Goal: Information Seeking & Learning: Learn about a topic

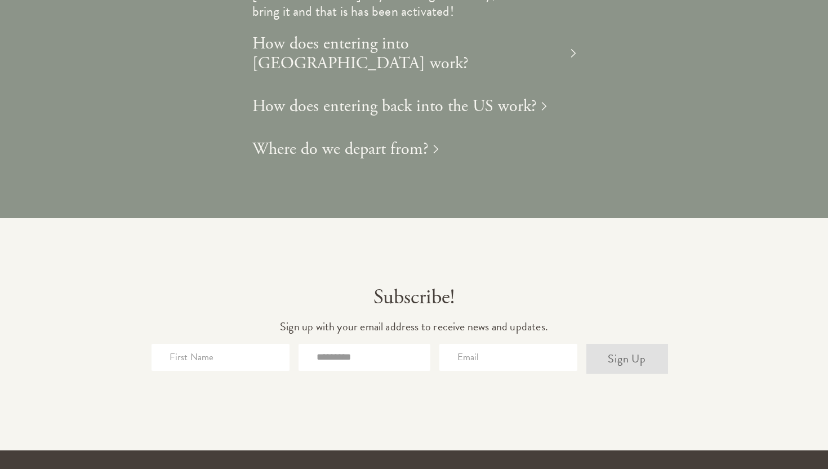
scroll to position [2766, 0]
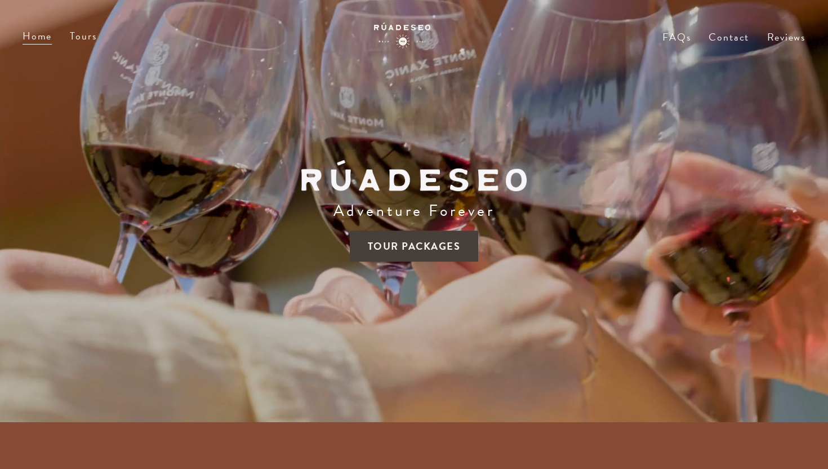
click at [415, 248] on span "Tour Packages" at bounding box center [414, 245] width 129 height 31
click at [404, 247] on span "Tour Packages" at bounding box center [414, 245] width 129 height 31
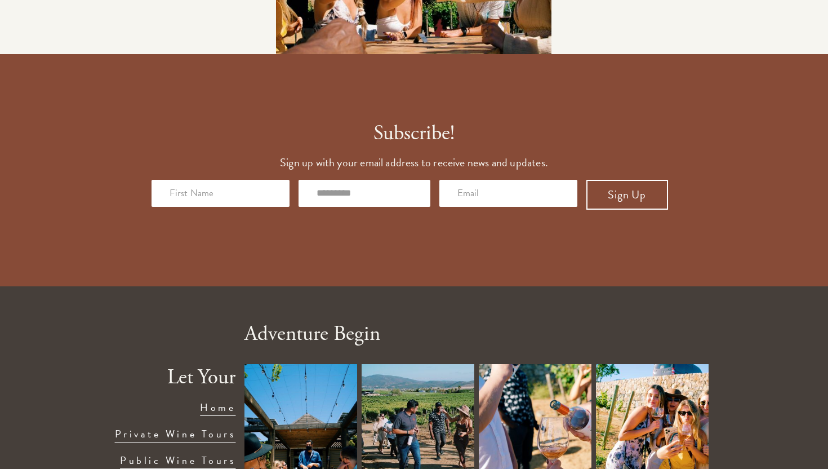
scroll to position [2261, 0]
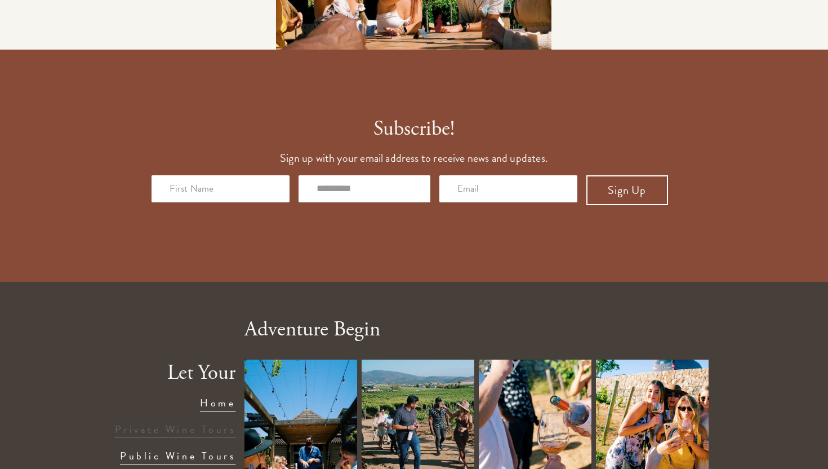
click at [166, 421] on link "Private Wine Tours" at bounding box center [175, 428] width 121 height 15
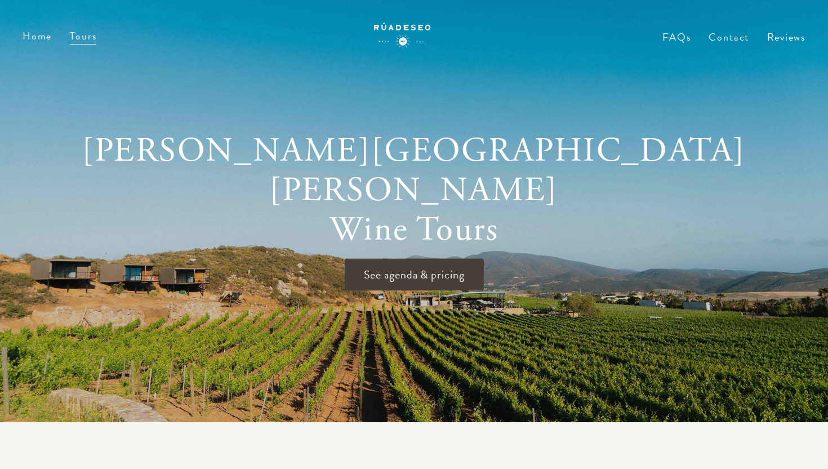
click at [375, 259] on span "See agenda & pricing" at bounding box center [414, 275] width 139 height 32
click at [383, 259] on span "See agenda & pricing" at bounding box center [414, 275] width 139 height 32
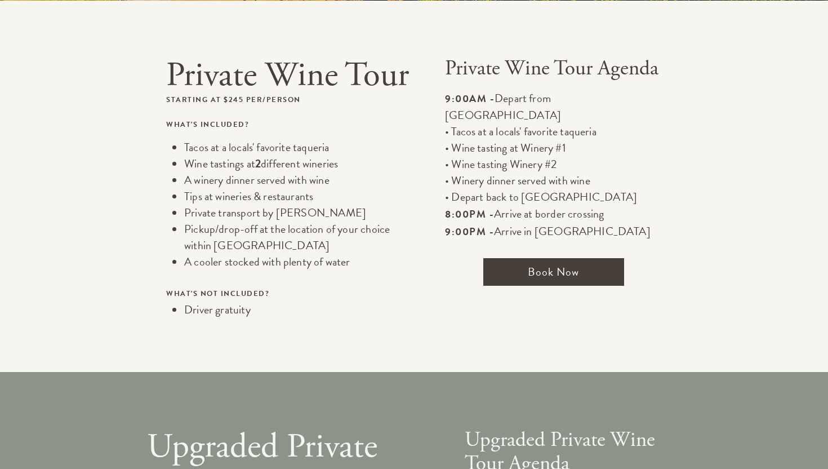
click at [531, 258] on span "Book Now" at bounding box center [553, 272] width 141 height 28
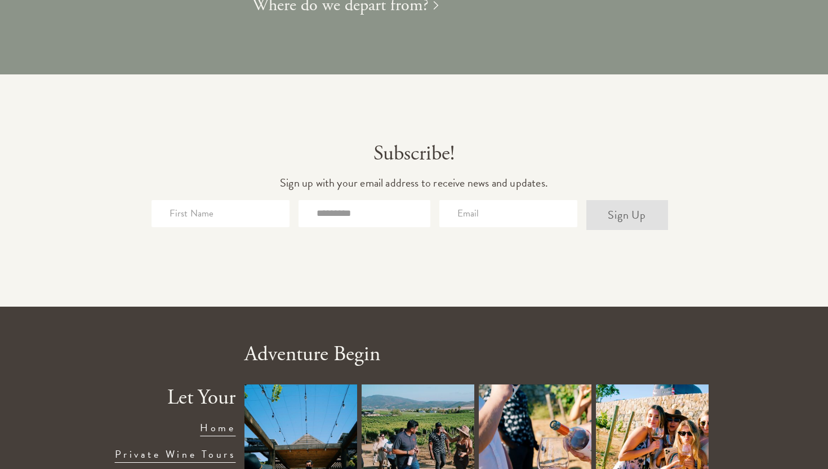
scroll to position [2766, 0]
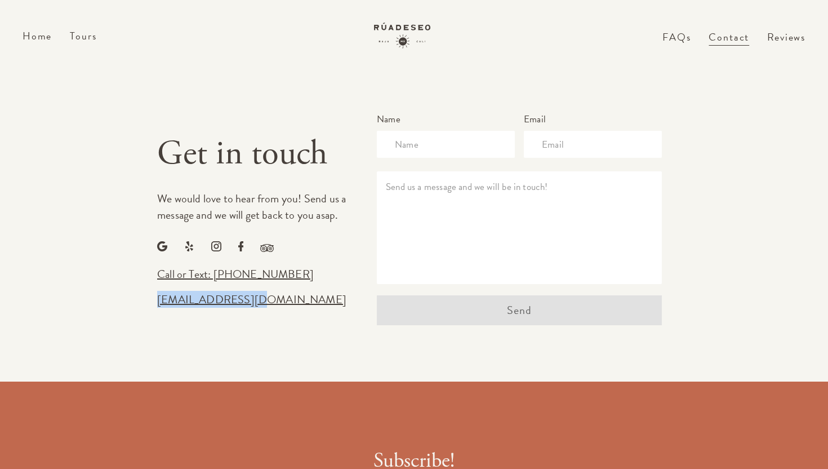
drag, startPoint x: 283, startPoint y: 298, endPoint x: 161, endPoint y: 295, distance: 122.8
click at [160, 295] on div "Get in touch We would love to hear from you! Send us a message and we will get …" at bounding box center [414, 219] width 792 height 212
copy link "[EMAIL_ADDRESS][DOMAIN_NAME]"
click at [275, 307] on div "[EMAIL_ADDRESS][DOMAIN_NAME]" at bounding box center [255, 299] width 197 height 16
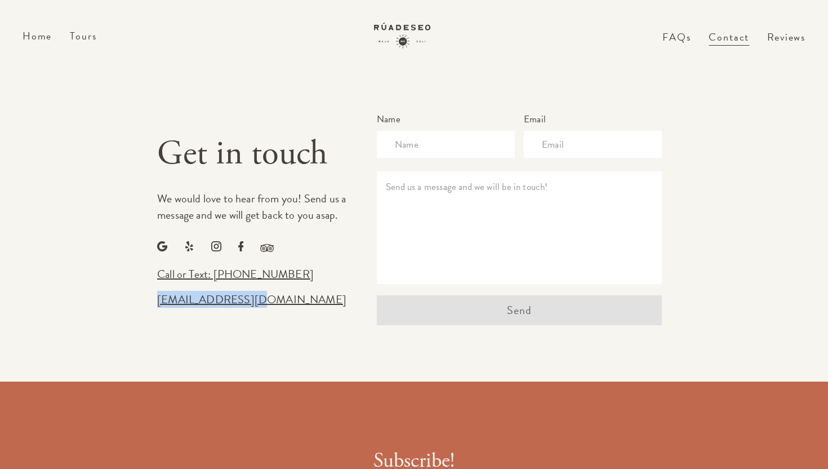
drag, startPoint x: 275, startPoint y: 304, endPoint x: 161, endPoint y: 304, distance: 114.3
click at [161, 304] on div "Get in touch We would love to hear from you! Send us a message and we will get …" at bounding box center [414, 219] width 792 height 212
copy link "[EMAIL_ADDRESS][DOMAIN_NAME]"
click at [38, 34] on link "Home" at bounding box center [37, 35] width 29 height 15
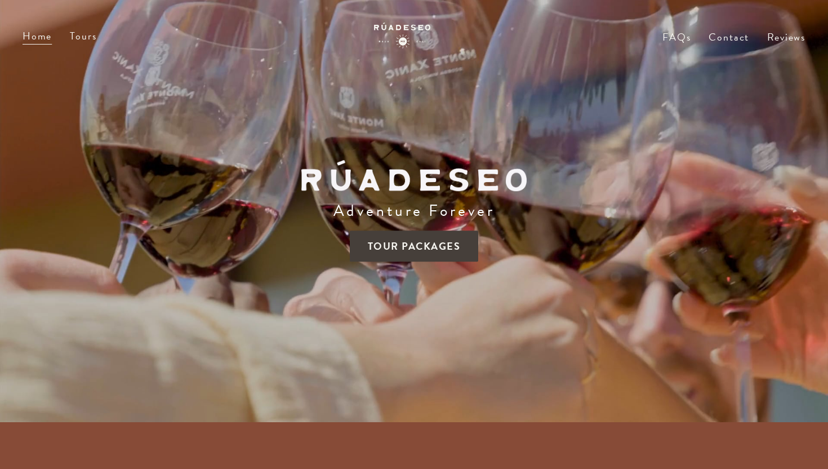
click at [367, 243] on span "Tour Packages" at bounding box center [414, 245] width 129 height 31
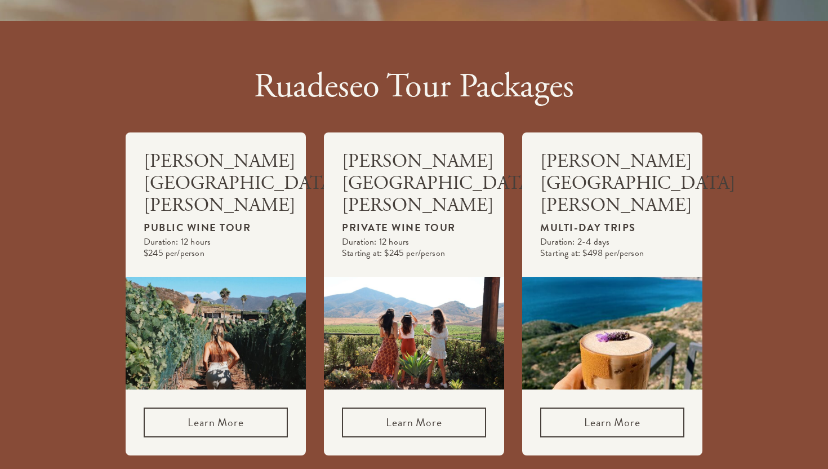
scroll to position [421, 0]
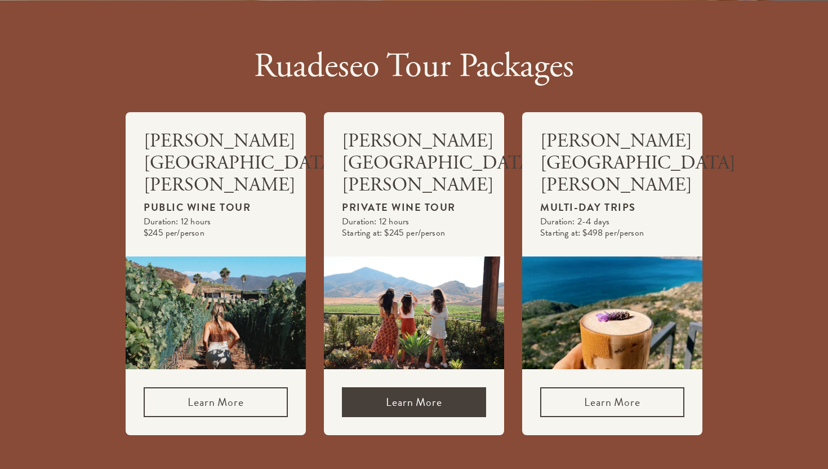
click at [374, 387] on link "Learn More" at bounding box center [414, 402] width 144 height 30
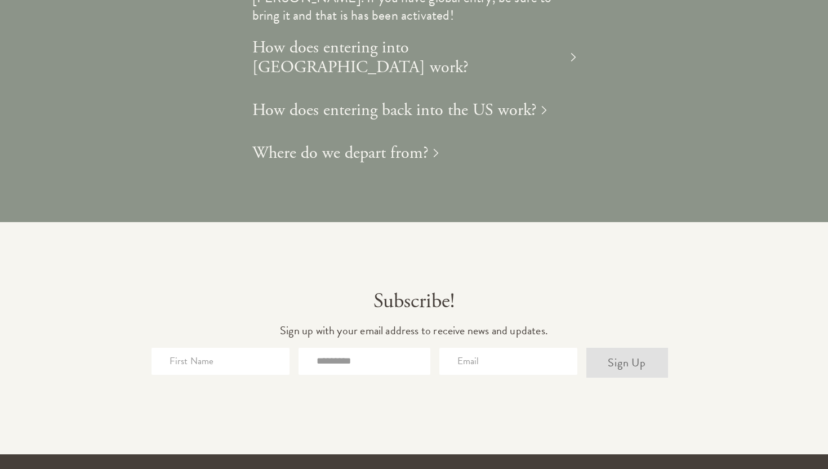
scroll to position [2766, 0]
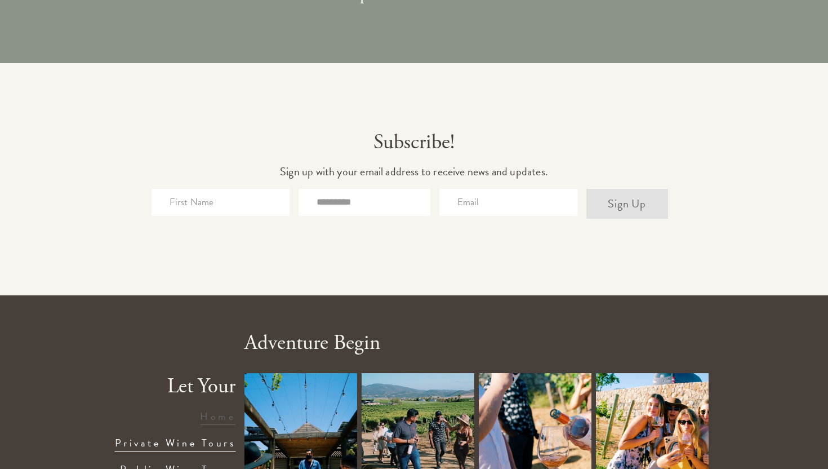
click at [225, 408] on link "Home" at bounding box center [217, 415] width 35 height 15
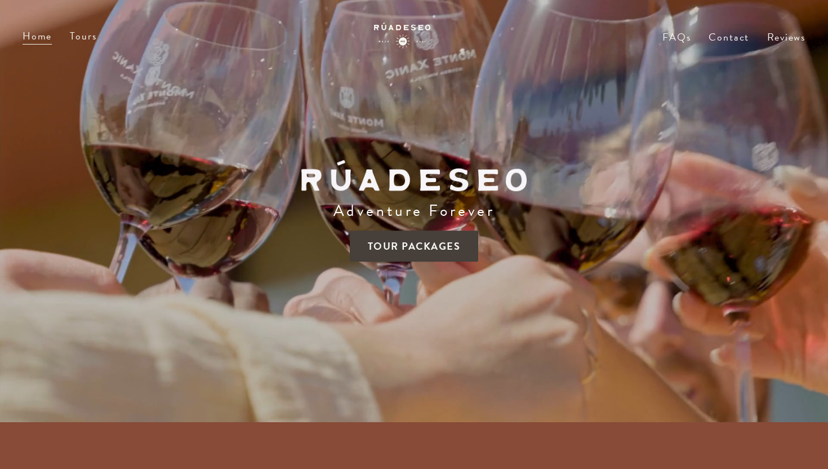
click at [390, 244] on span "Tour Packages" at bounding box center [414, 245] width 129 height 31
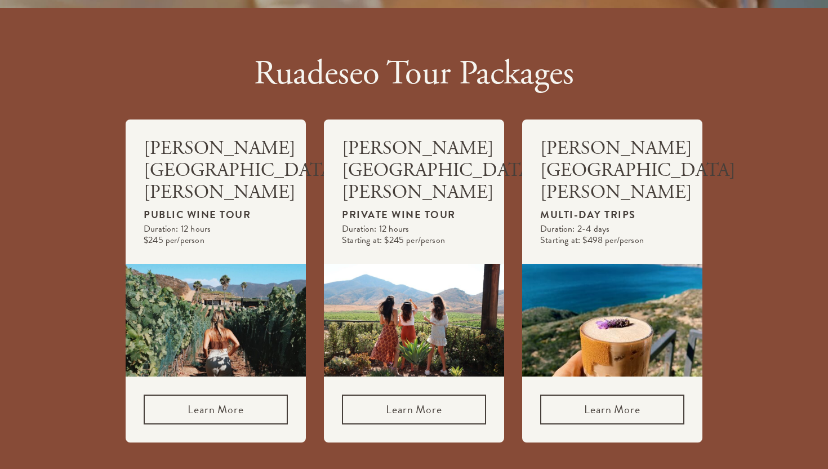
scroll to position [421, 0]
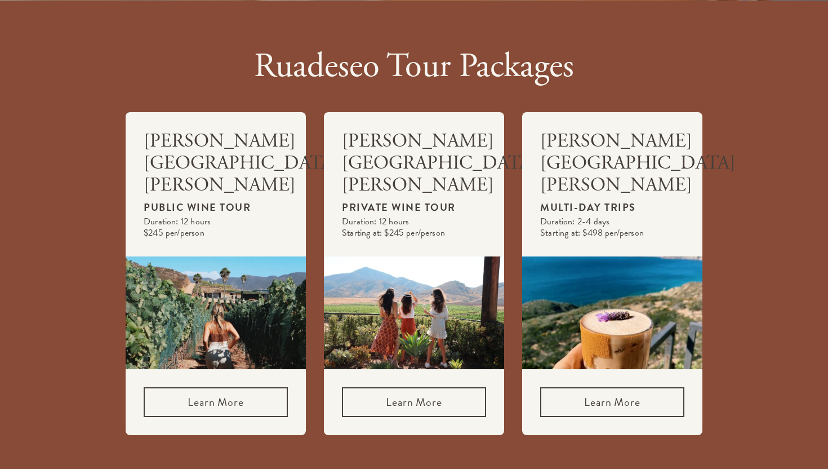
click at [407, 302] on div at bounding box center [414, 312] width 180 height 113
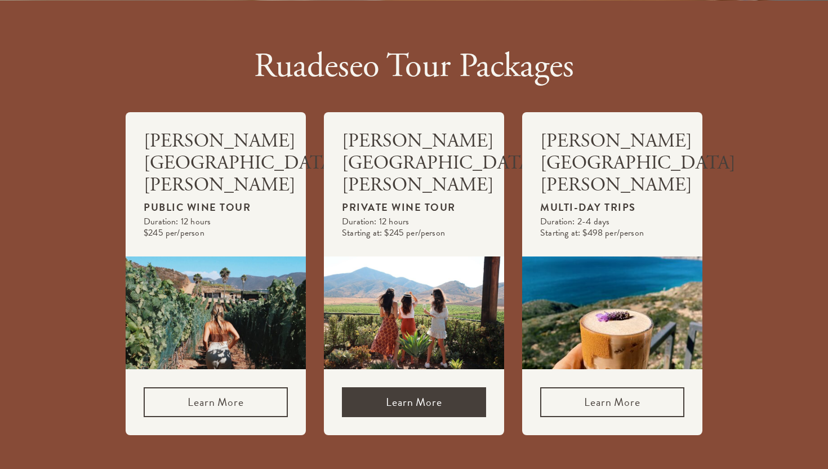
click at [405, 387] on link "Learn More" at bounding box center [414, 402] width 144 height 30
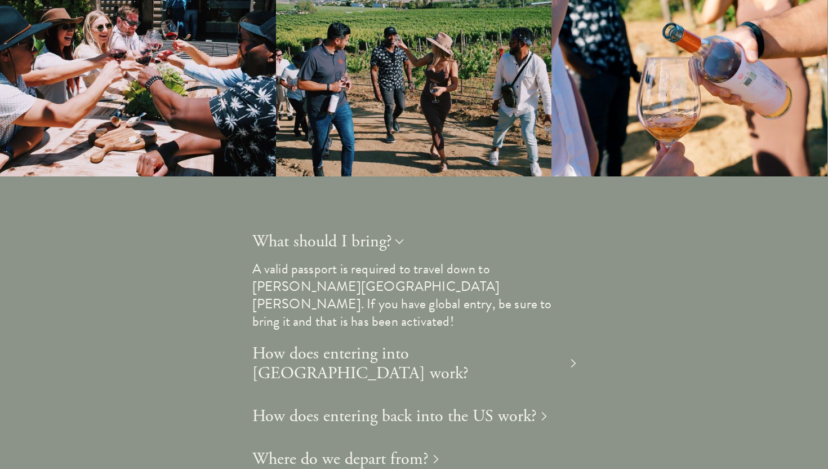
scroll to position [2347, 0]
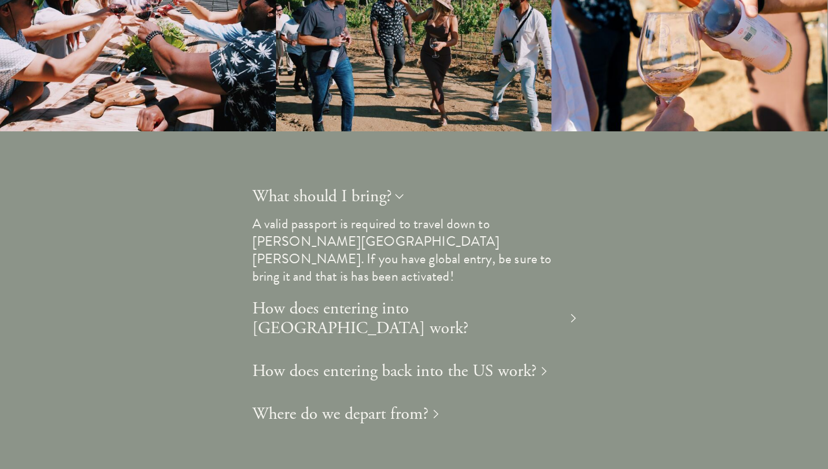
click at [410, 404] on h1 "Where do we depart from?" at bounding box center [340, 414] width 176 height 20
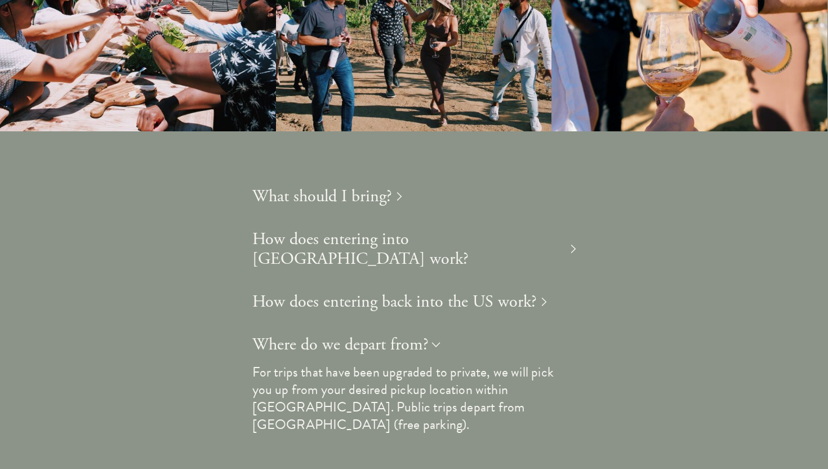
click at [409, 335] on h1 "Where do we depart from?" at bounding box center [340, 345] width 176 height 20
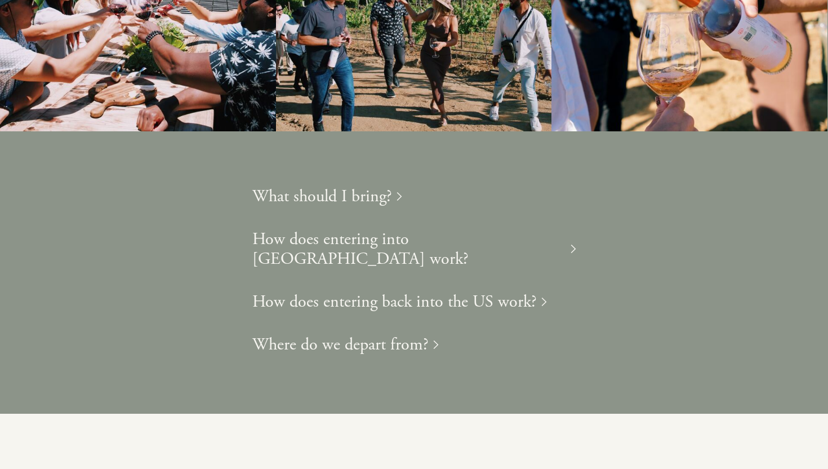
click at [413, 292] on h1 "How does entering back into the US work?" at bounding box center [394, 302] width 284 height 20
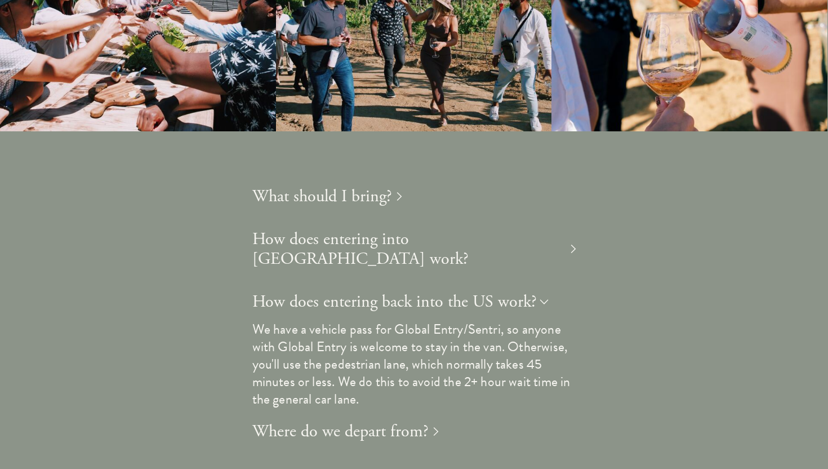
click at [414, 292] on h1 "How does entering back into the US work?" at bounding box center [394, 302] width 284 height 20
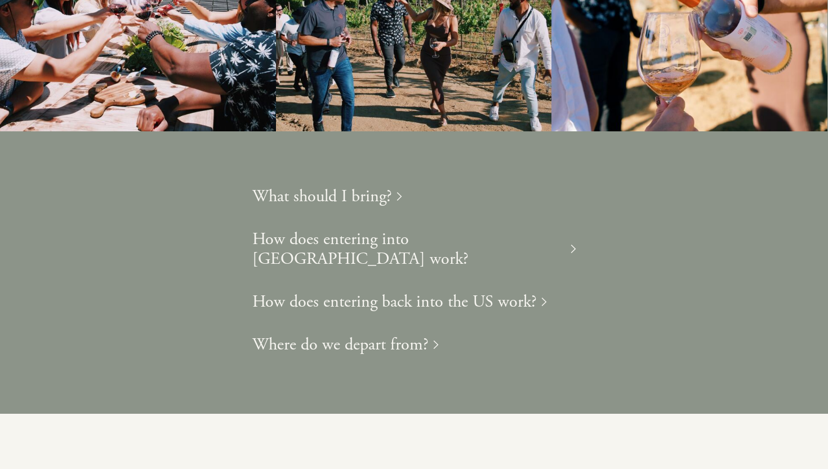
click at [411, 229] on h1 "How does entering into [GEOGRAPHIC_DATA] work?" at bounding box center [409, 248] width 314 height 39
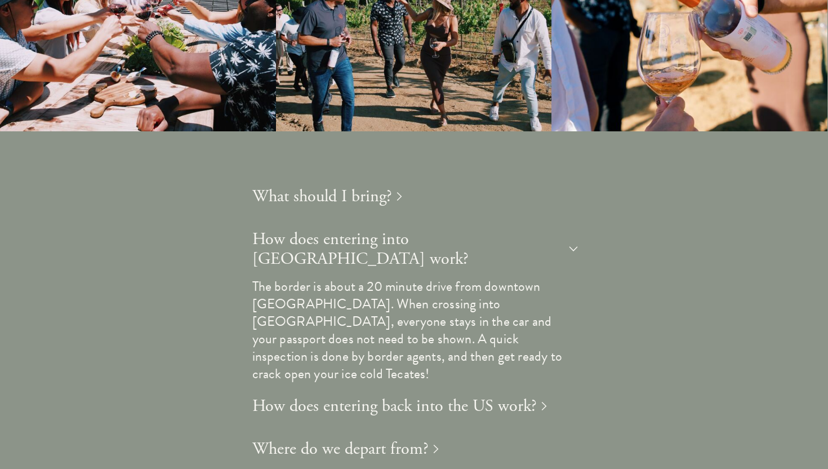
click at [411, 229] on h1 "How does entering into [GEOGRAPHIC_DATA] work?" at bounding box center [409, 248] width 314 height 39
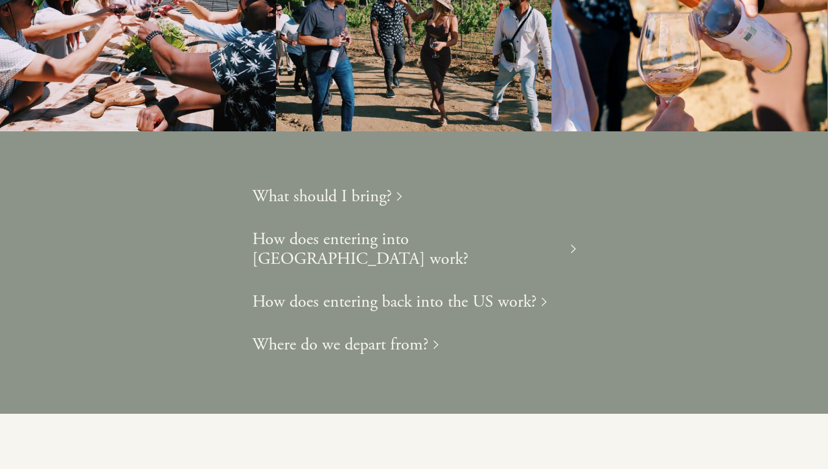
click at [367, 186] on h1 "What should I bring?" at bounding box center [322, 196] width 140 height 20
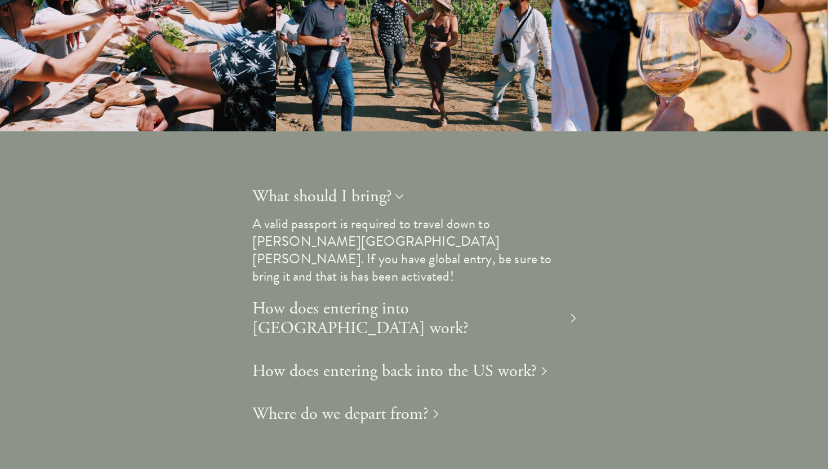
click at [367, 186] on h1 "What should I bring?" at bounding box center [322, 196] width 140 height 20
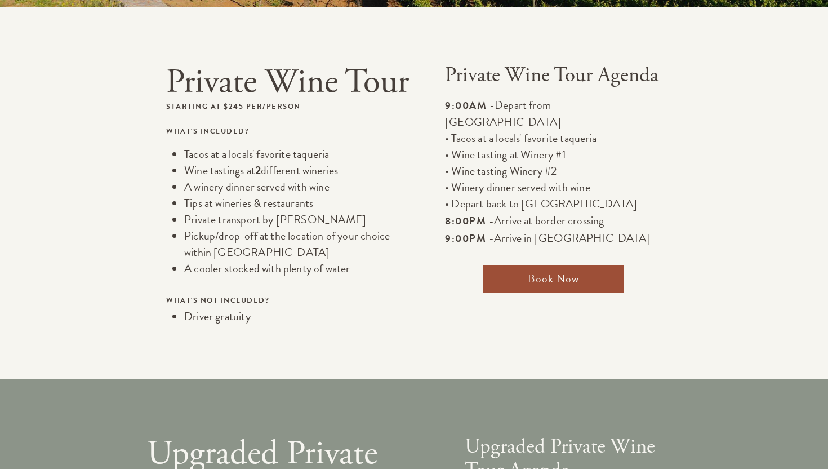
scroll to position [0, 0]
